Goal: Find specific page/section

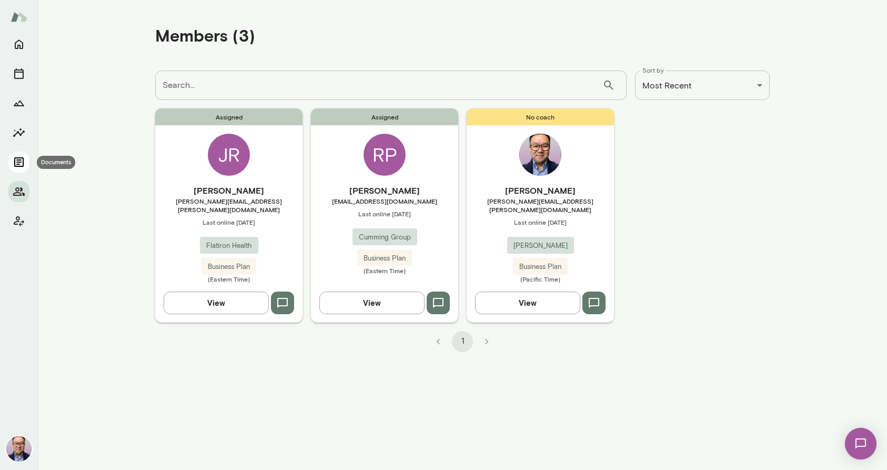
click at [18, 166] on icon "Documents" at bounding box center [18, 161] width 9 height 9
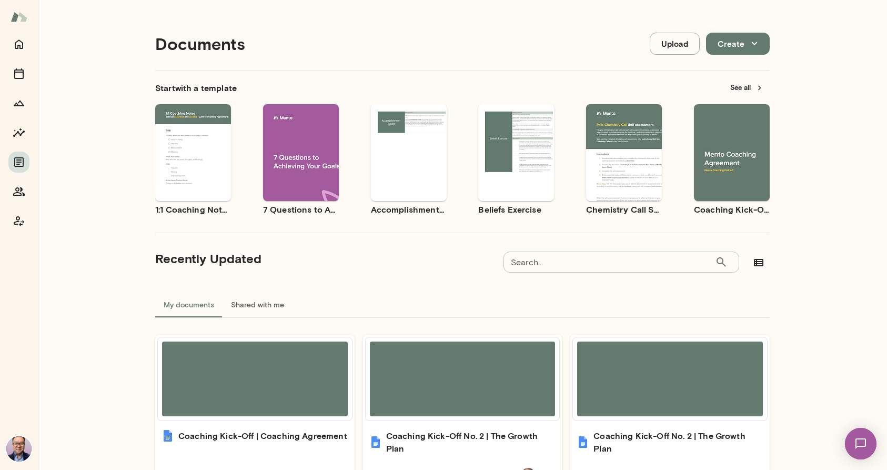
click at [749, 88] on button "See all" at bounding box center [747, 87] width 46 height 16
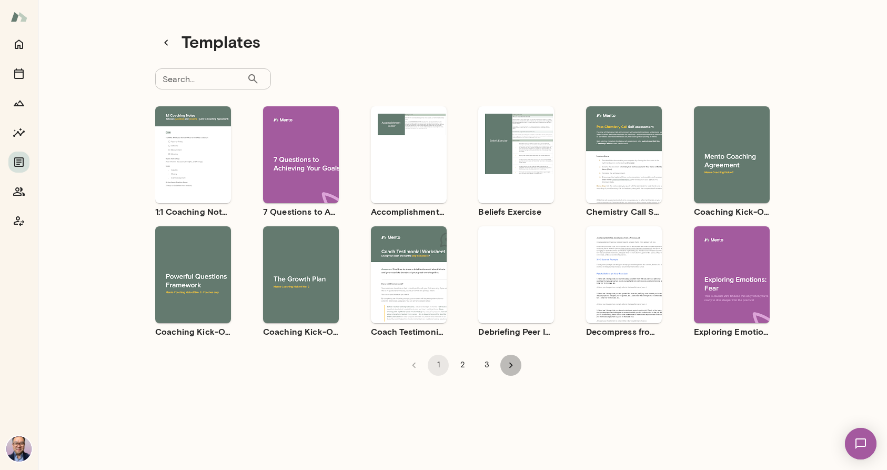
click at [509, 365] on icon "Go to next page" at bounding box center [511, 365] width 12 height 12
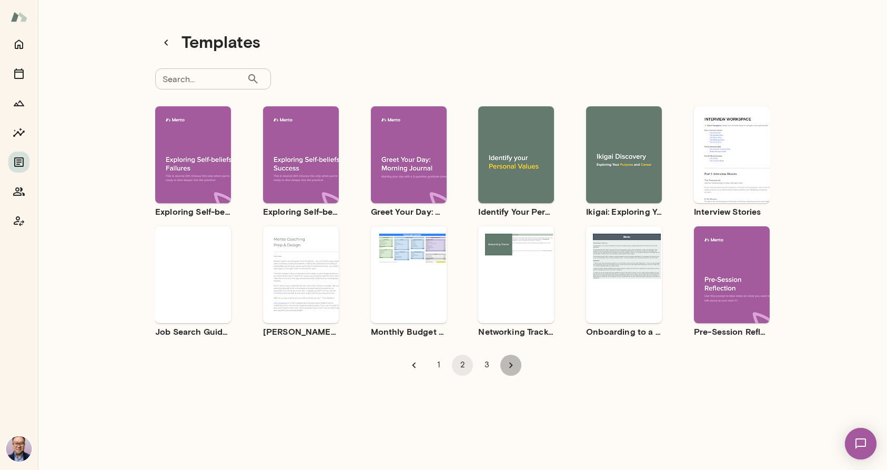
click at [510, 365] on icon "Go to next page" at bounding box center [511, 365] width 12 height 12
